Goal: Task Accomplishment & Management: Use online tool/utility

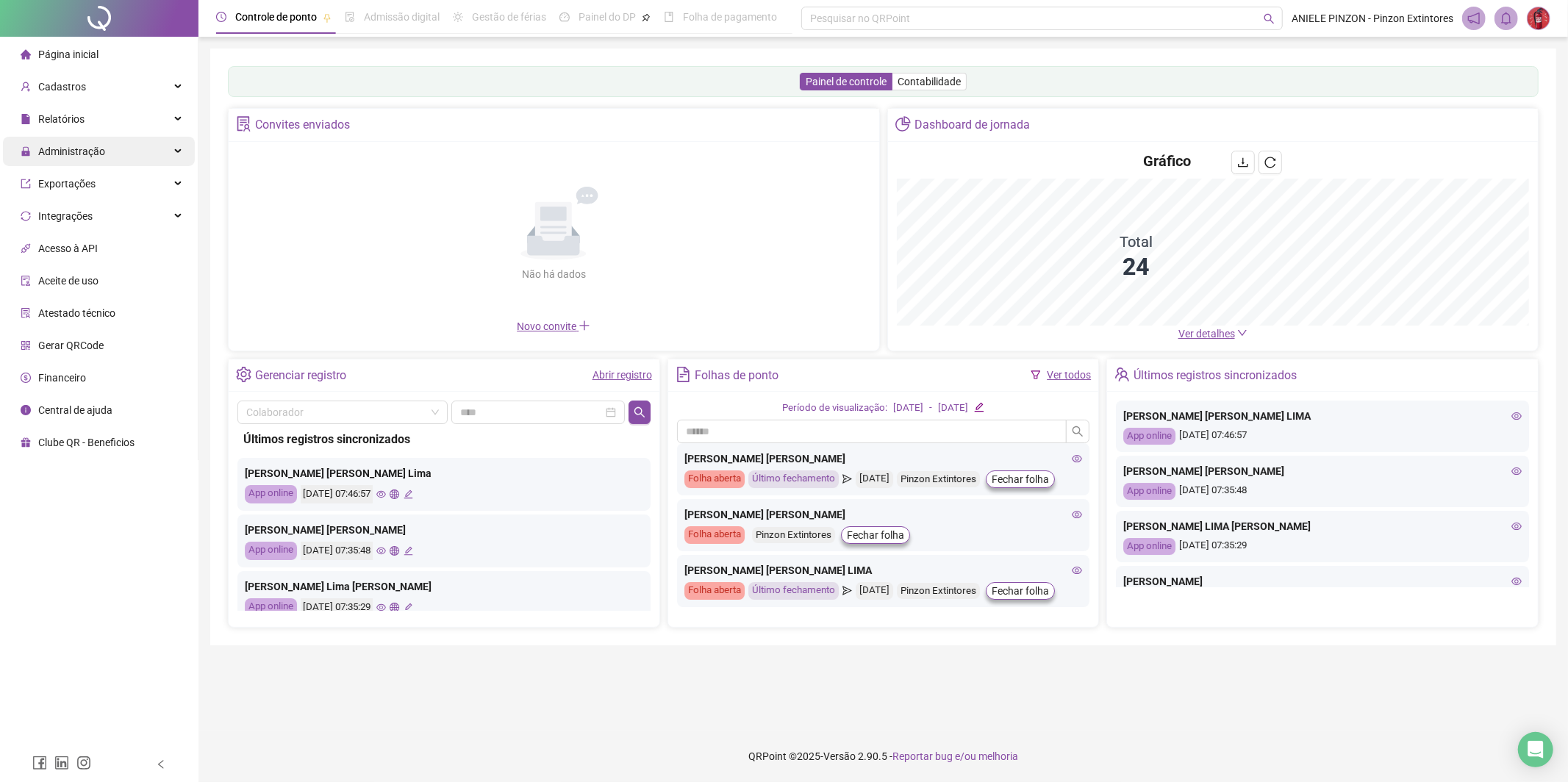
click at [54, 147] on span "Administração" at bounding box center [71, 151] width 67 height 12
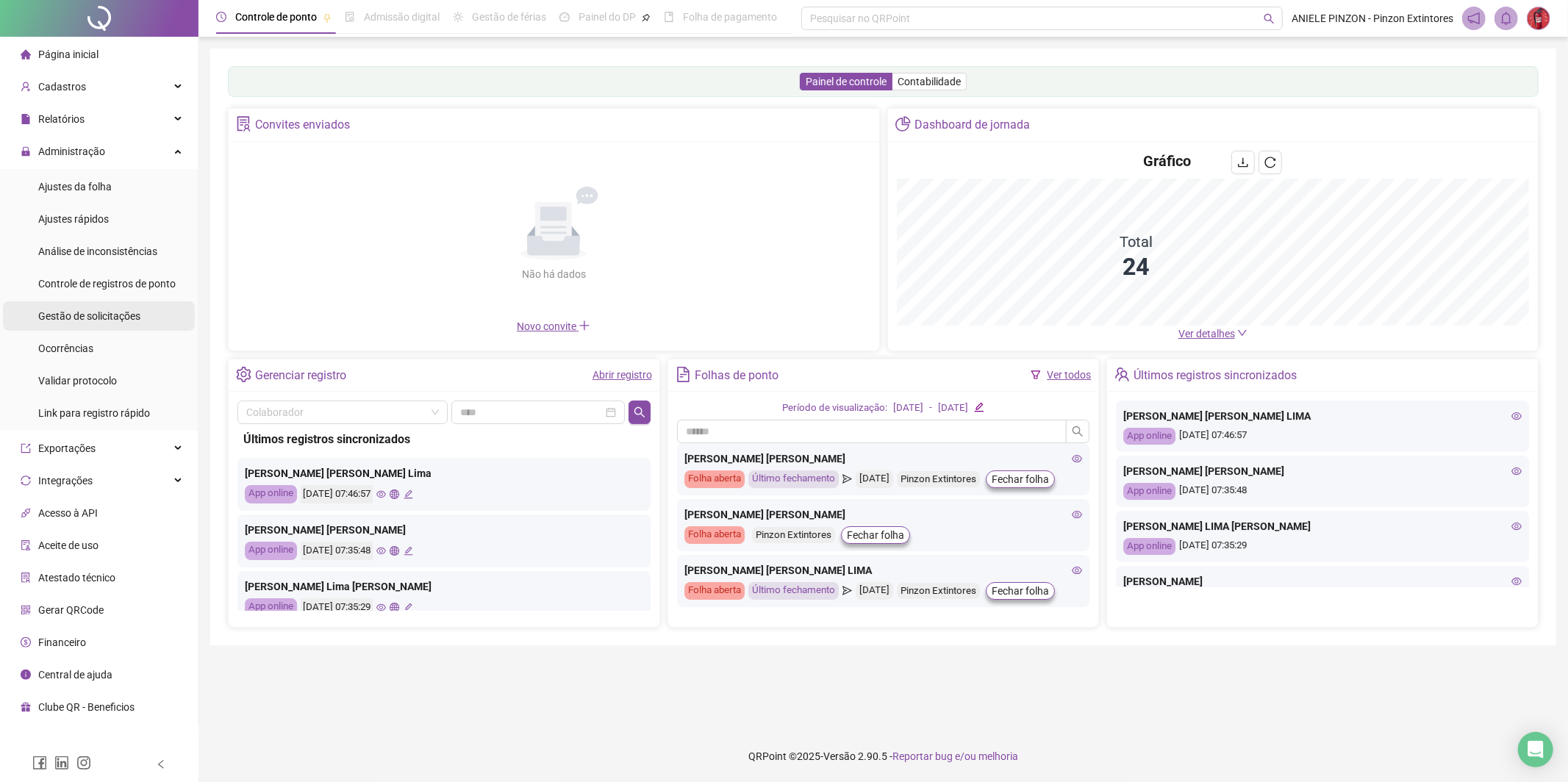
click at [104, 327] on div "Gestão de solicitações" at bounding box center [89, 316] width 102 height 30
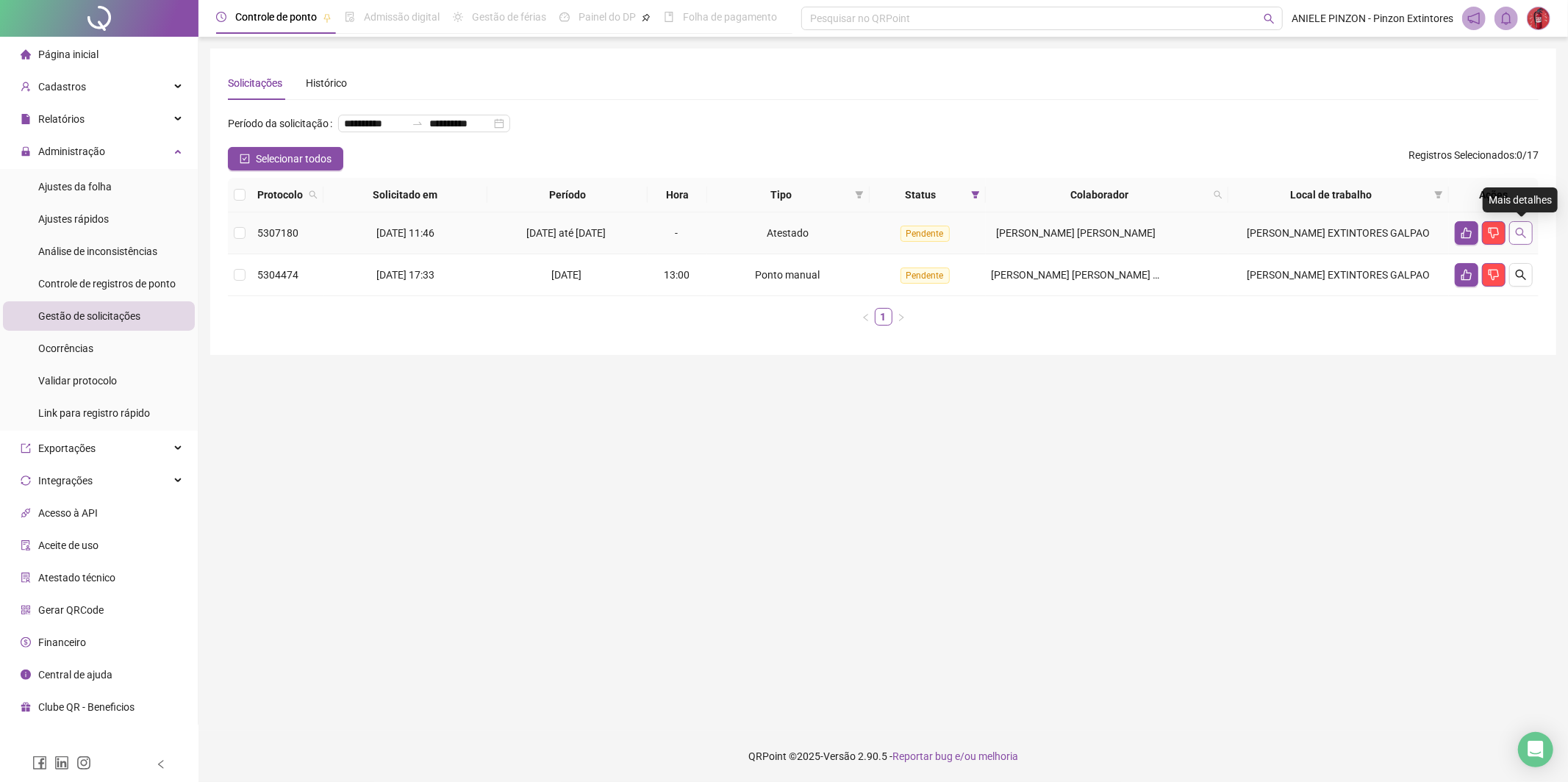
click at [1518, 235] on icon "search" at bounding box center [1521, 232] width 10 height 10
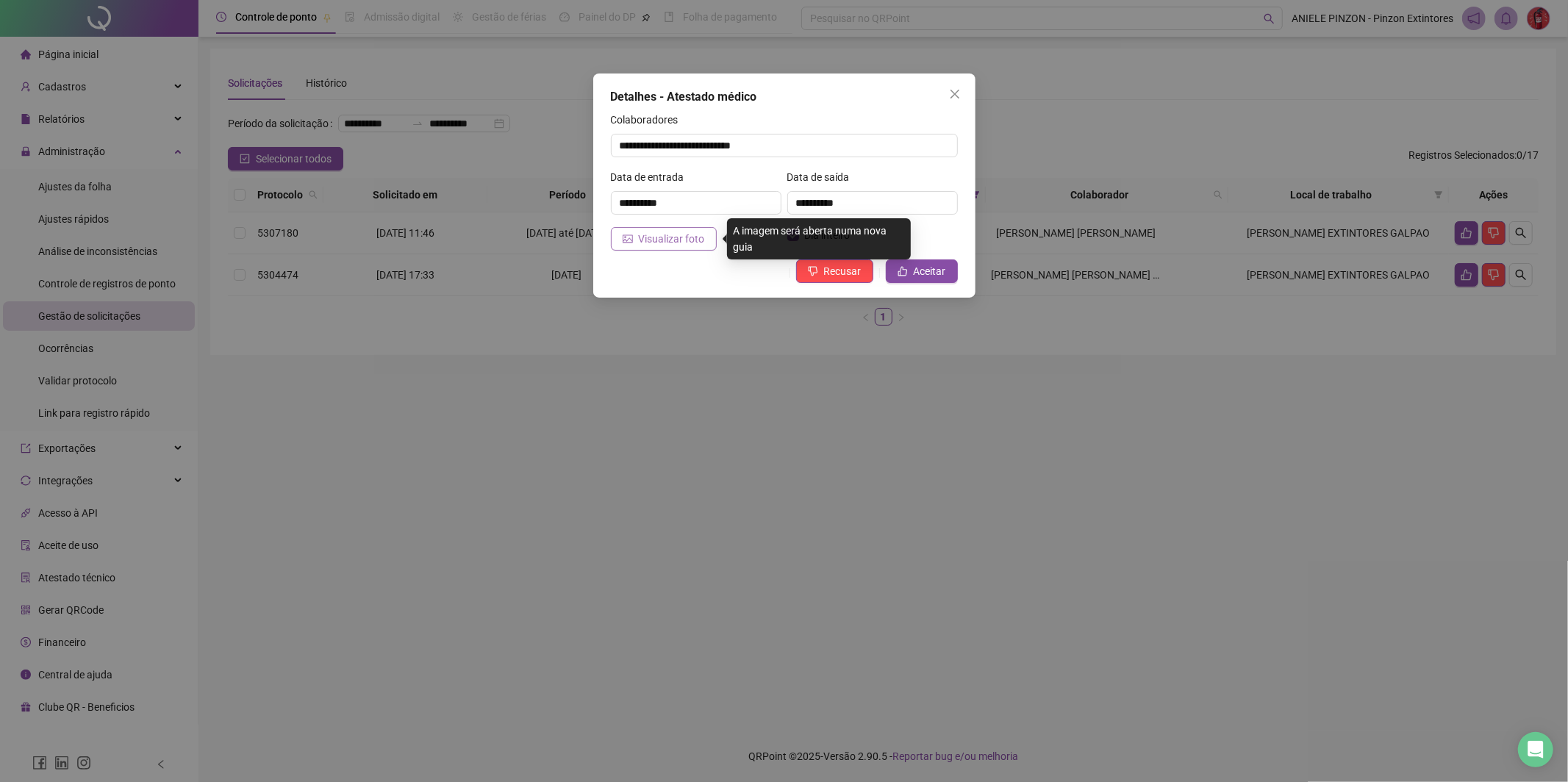
click at [698, 235] on span "Visualizar foto" at bounding box center [672, 239] width 67 height 16
click at [934, 271] on span "Aceitar" at bounding box center [930, 271] width 32 height 16
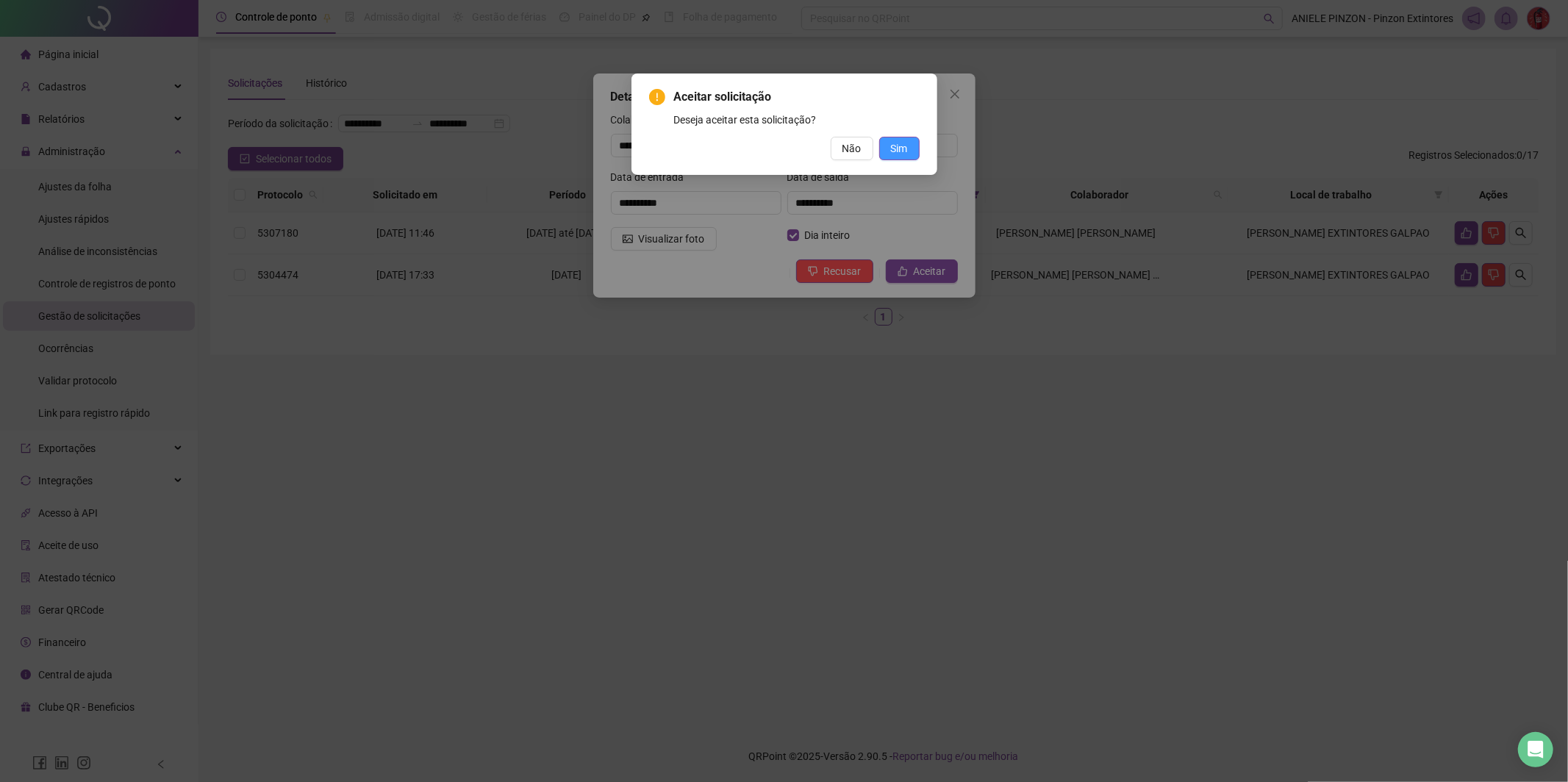
click at [895, 147] on span "Sim" at bounding box center [899, 148] width 17 height 16
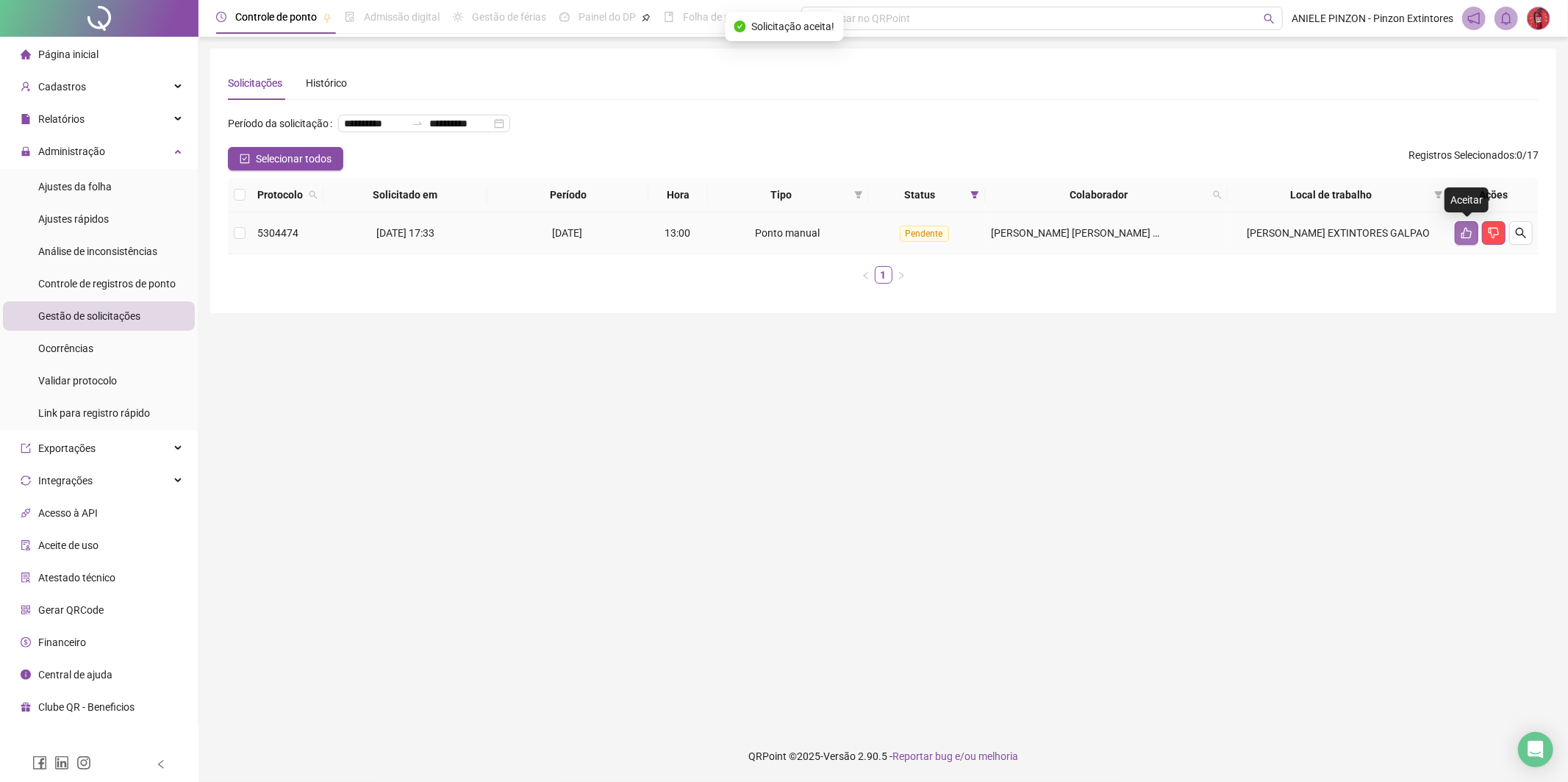
click at [1467, 228] on icon "like" at bounding box center [1466, 233] width 10 height 11
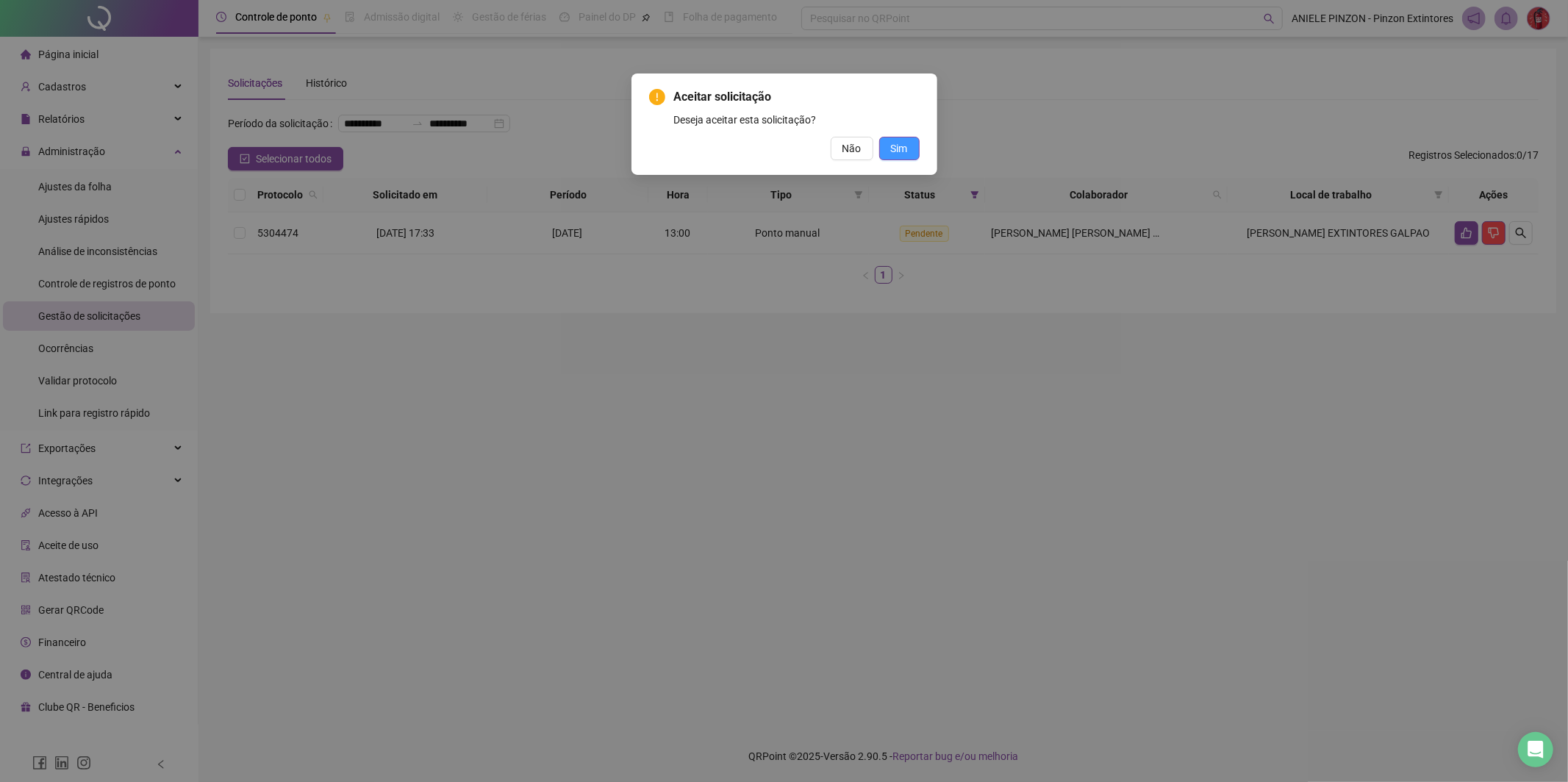
click at [894, 147] on span "Sim" at bounding box center [899, 148] width 17 height 16
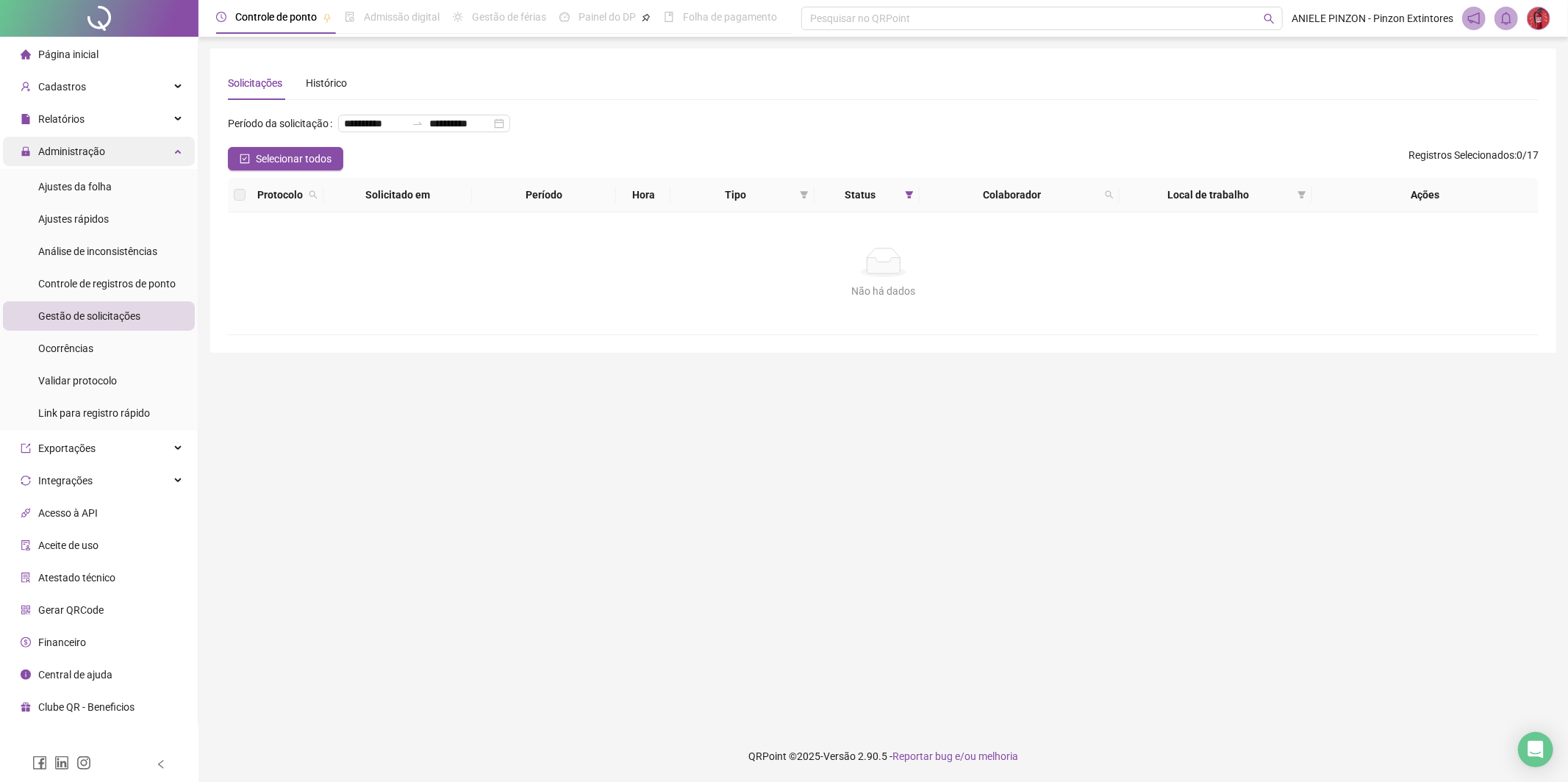
click at [92, 155] on span "Administração" at bounding box center [71, 151] width 67 height 12
